Goal: Task Accomplishment & Management: Use online tool/utility

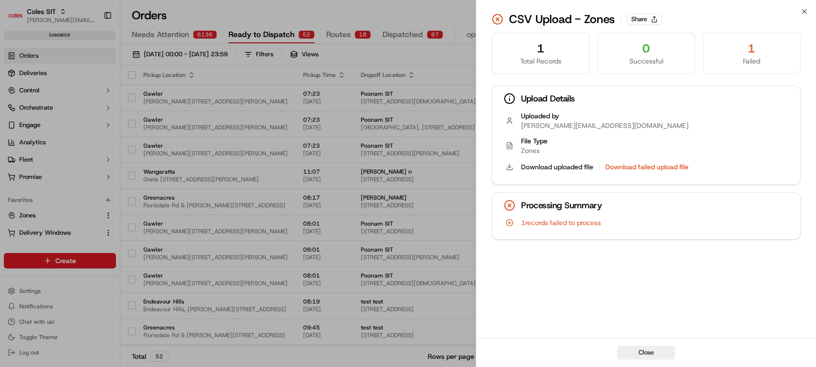
click at [566, 223] on span "1 records failed to process" at bounding box center [561, 223] width 80 height 10
drag, startPoint x: 566, startPoint y: 223, endPoint x: 544, endPoint y: 52, distance: 173.3
click at [544, 52] on div "1" at bounding box center [540, 48] width 81 height 15
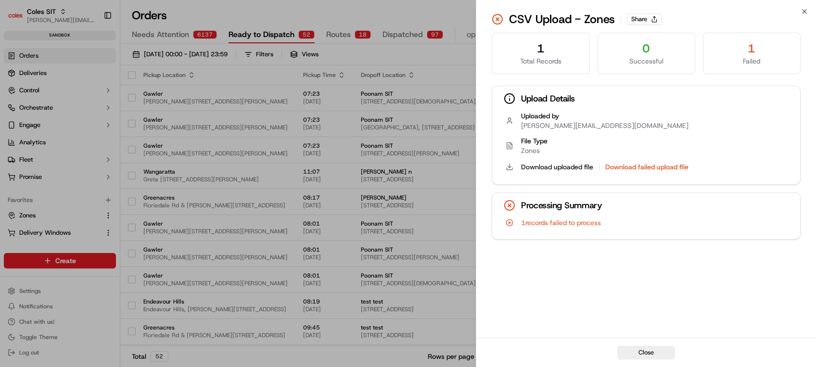
click at [540, 234] on div "1 records failed to process" at bounding box center [646, 228] width 308 height 21
click at [658, 167] on button "Download failed upload file" at bounding box center [647, 167] width 83 height 10
